Goal: Check status

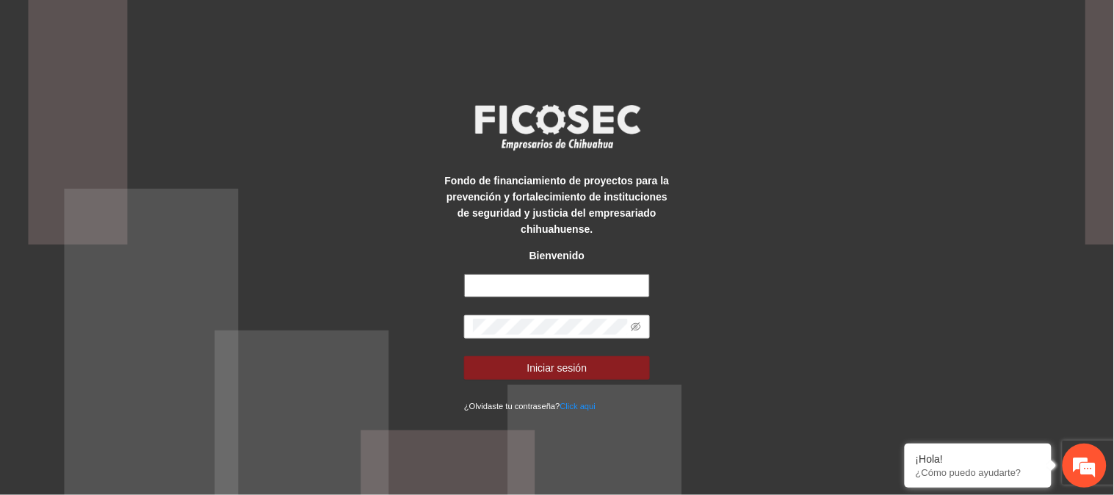
click at [532, 277] on input "text" at bounding box center [557, 285] width 186 height 23
type input "**********"
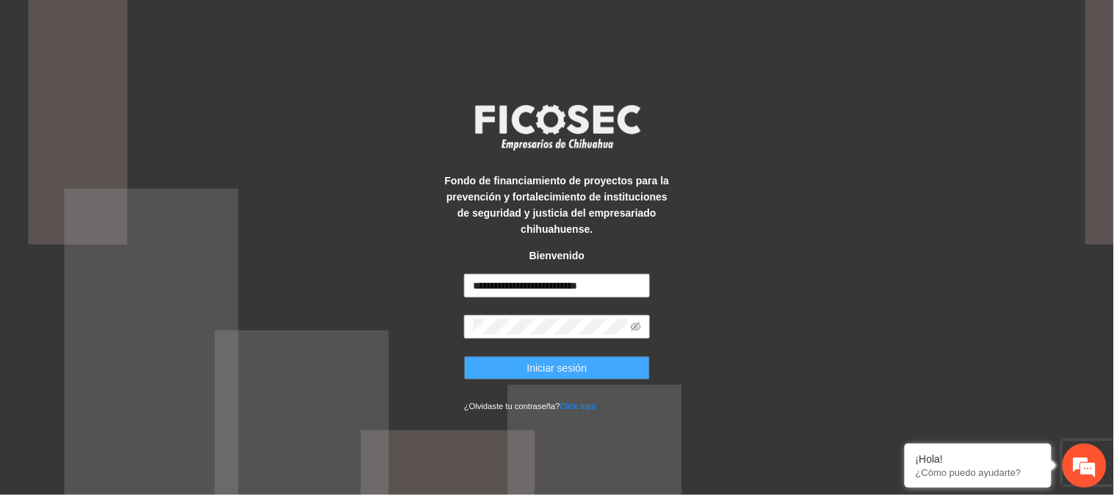
click at [615, 369] on button "Iniciar sesión" at bounding box center [557, 367] width 186 height 23
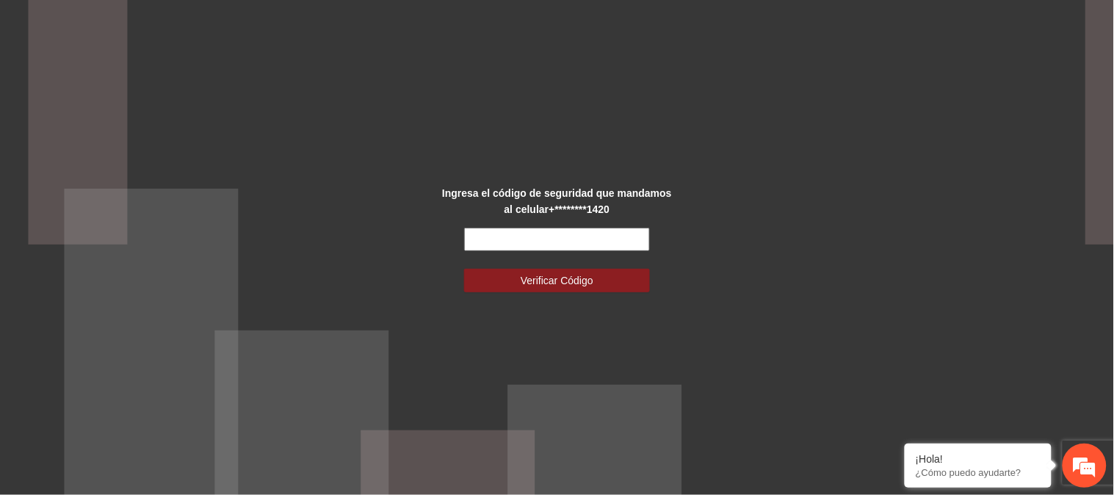
click at [612, 236] on input "text" at bounding box center [557, 239] width 186 height 23
type input "******"
click at [464, 269] on button "Verificar Código" at bounding box center [557, 280] width 186 height 23
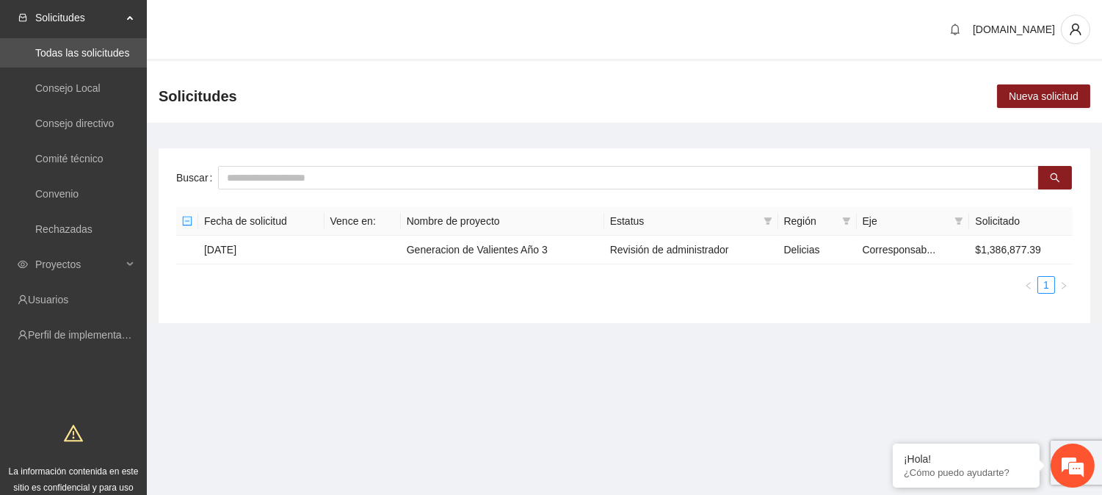
click at [534, 333] on main "Buscar Fecha de solicitud Vence en: Nombre de proyecto Estatus Región Eje Solic…" at bounding box center [624, 230] width 955 height 215
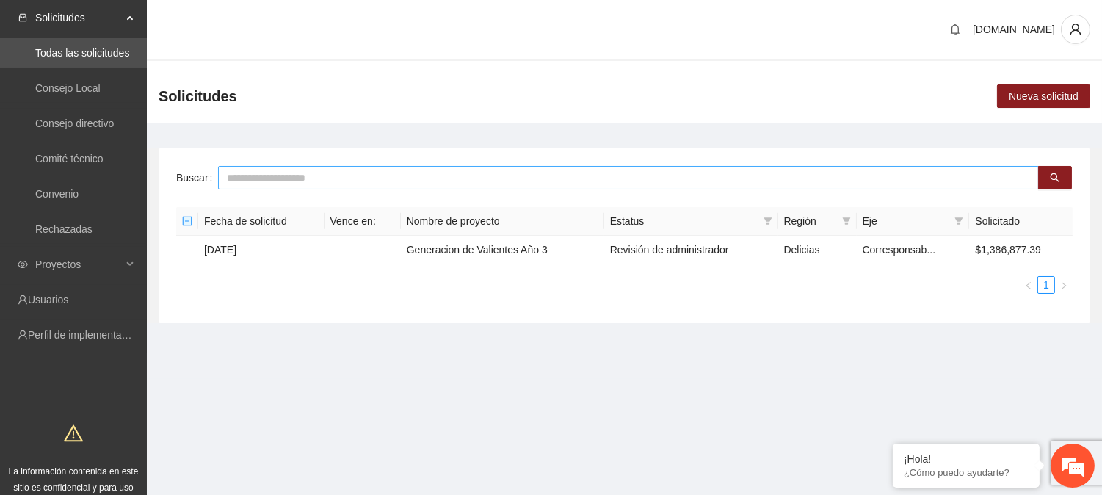
drag, startPoint x: 305, startPoint y: 181, endPoint x: 236, endPoint y: 167, distance: 71.0
click at [236, 167] on input "text" at bounding box center [628, 177] width 821 height 23
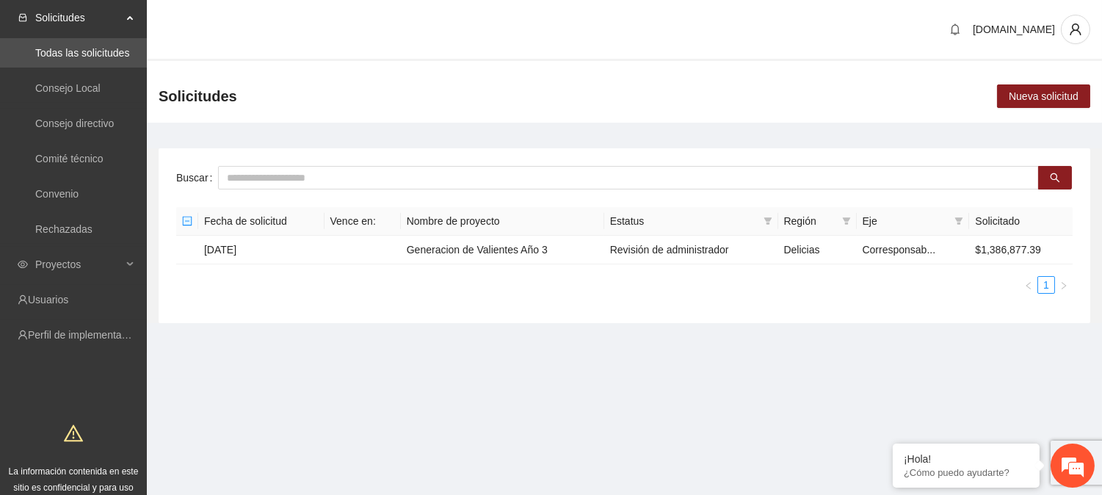
click at [254, 12] on div "[DOMAIN_NAME]" at bounding box center [624, 30] width 955 height 61
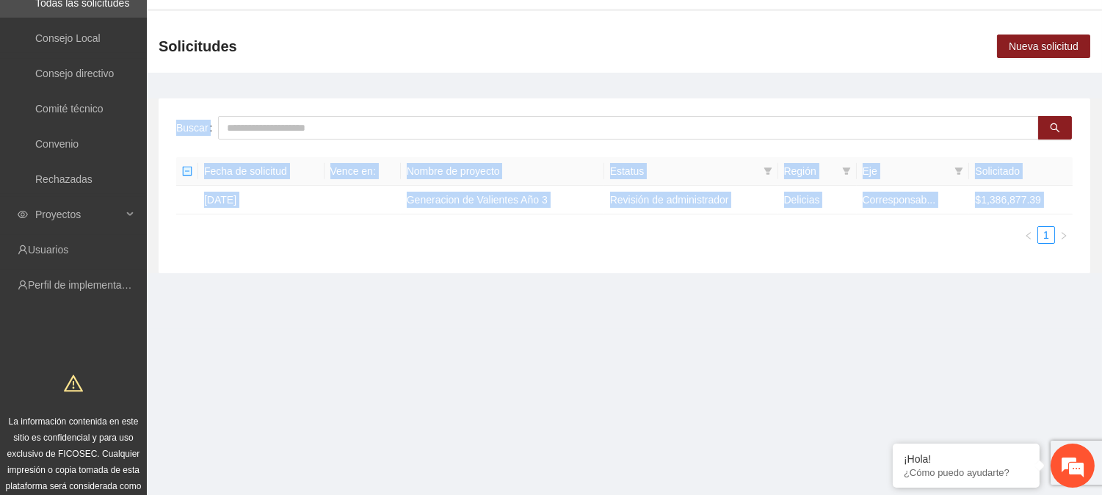
scroll to position [78, 0]
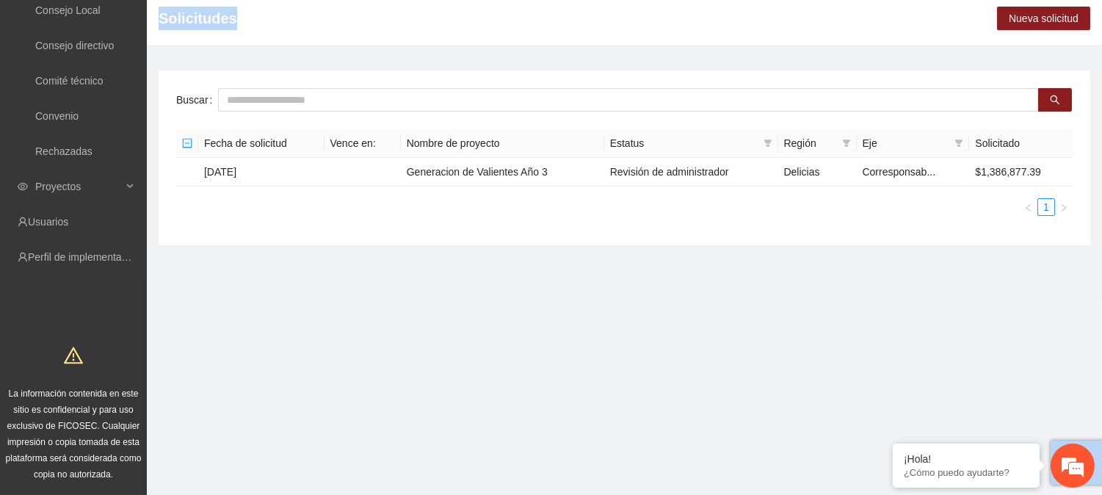
drag, startPoint x: 233, startPoint y: 68, endPoint x: 317, endPoint y: 526, distance: 466.5
click at [317, 417] on html "Solicitudes Todas las solicitudes Consejo Local Consejo directivo Comité técnic…" at bounding box center [551, 169] width 1102 height 495
